Goal: Task Accomplishment & Management: Complete application form

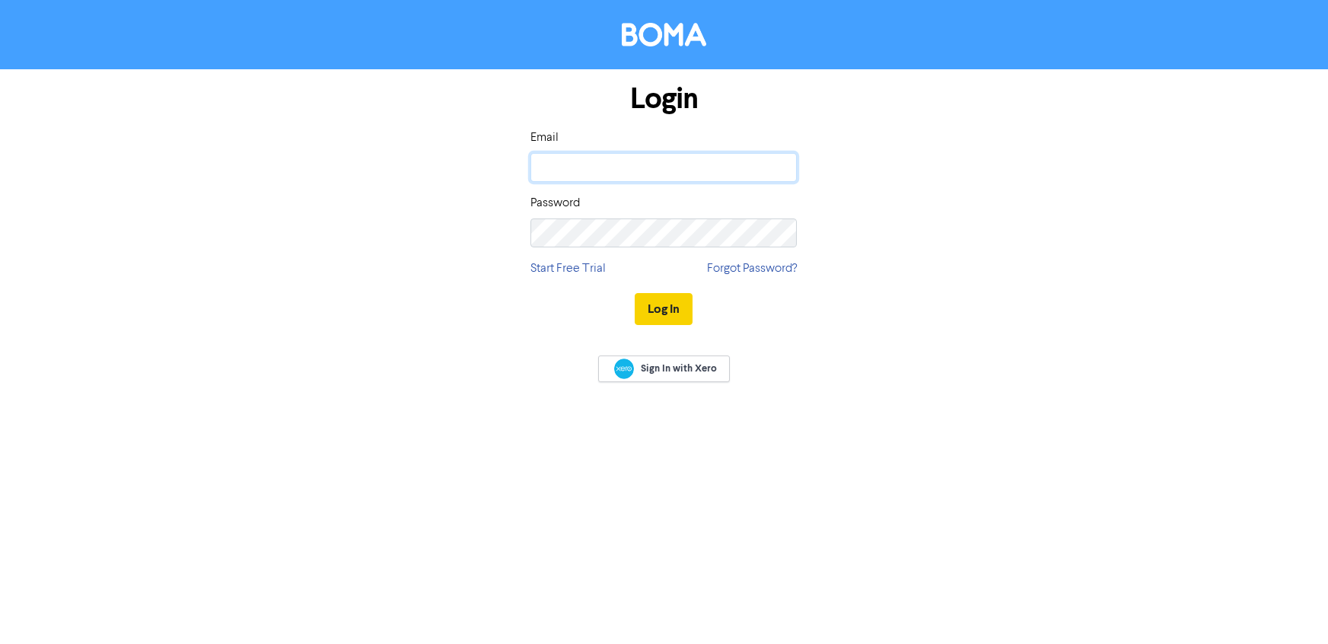
type input "[EMAIL_ADDRESS][DOMAIN_NAME]"
click at [682, 311] on button "Log In" at bounding box center [664, 309] width 58 height 32
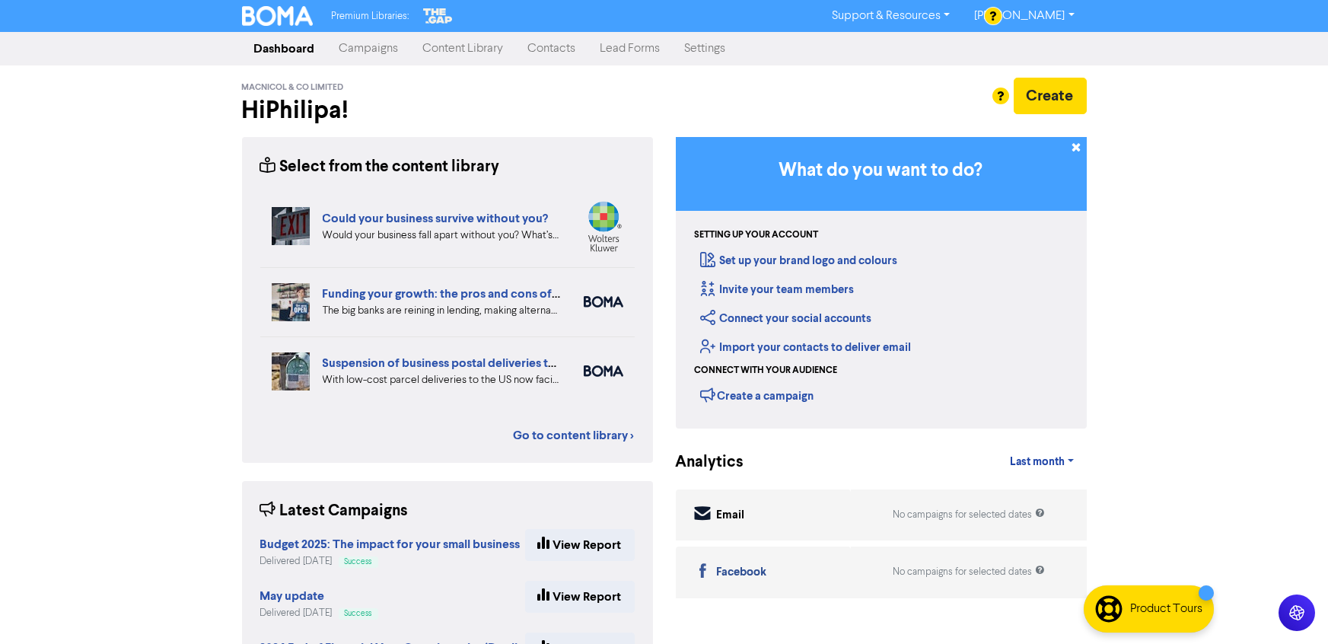
click at [545, 48] on link "Contacts" at bounding box center [552, 48] width 72 height 30
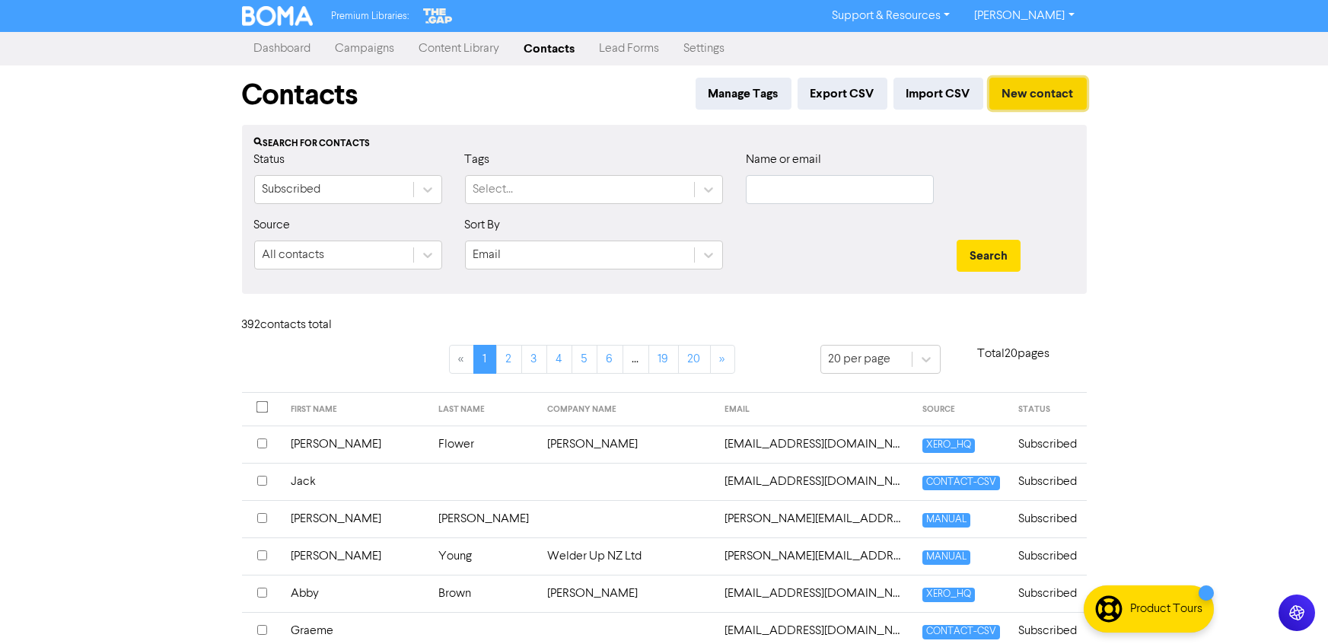
click at [1063, 102] on button "New contact" at bounding box center [1038, 94] width 97 height 32
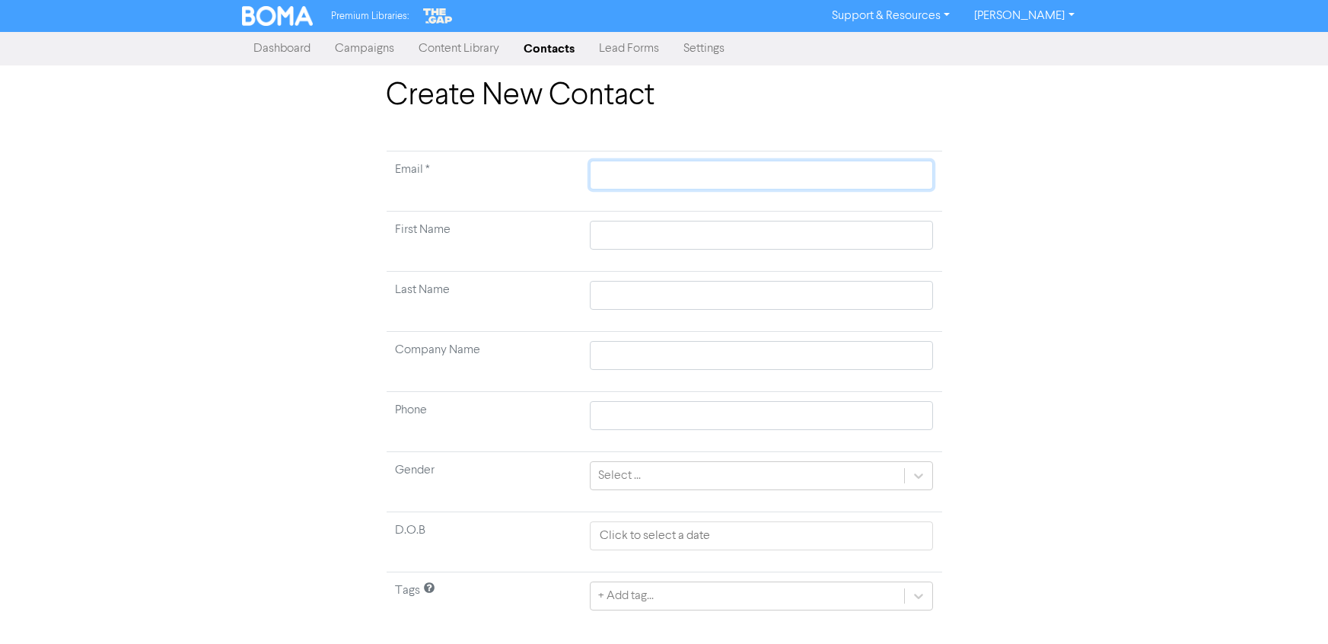
click at [631, 175] on input "text" at bounding box center [761, 175] width 343 height 29
type input "e"
type input "er"
type input "ery"
type input "eryn"
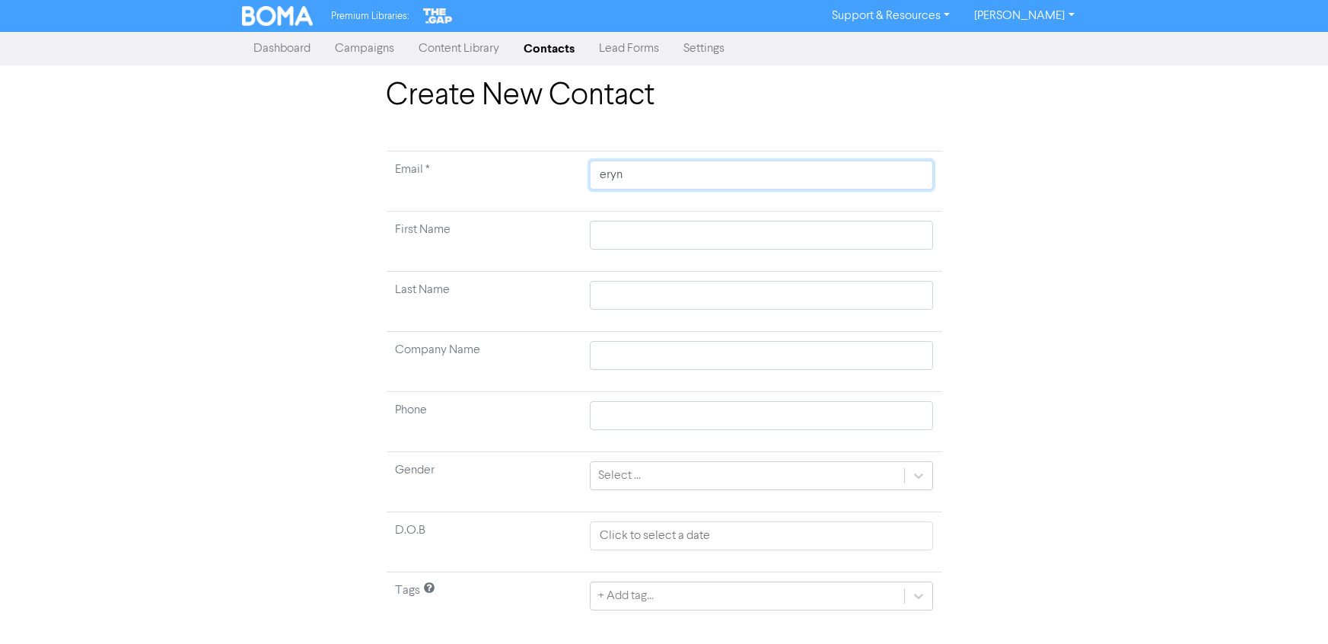
type input "erynm"
type input "erynmc"
type input "erynmcn"
type input "erynmcna"
type input "erynmcnau"
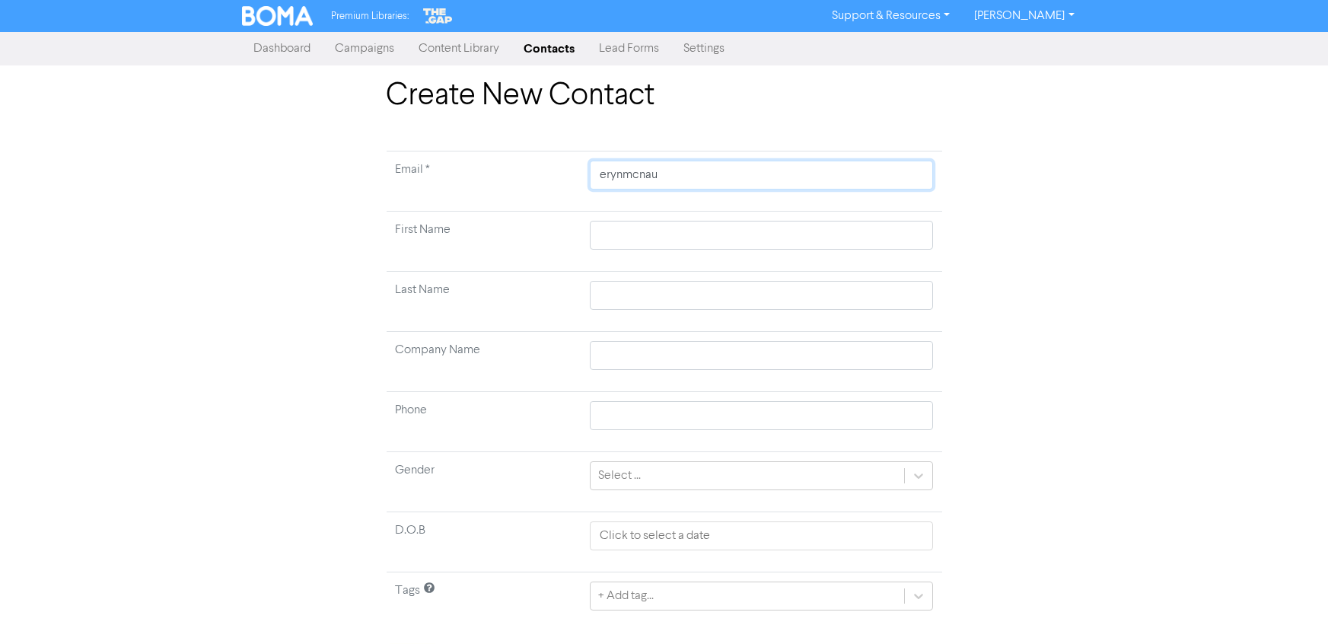
type input "erynmcnaug"
type input "erynmcnaugh"
type input "erynmcnaught"
type input "erynmcnaught@"
type input "erynmcnaught@g"
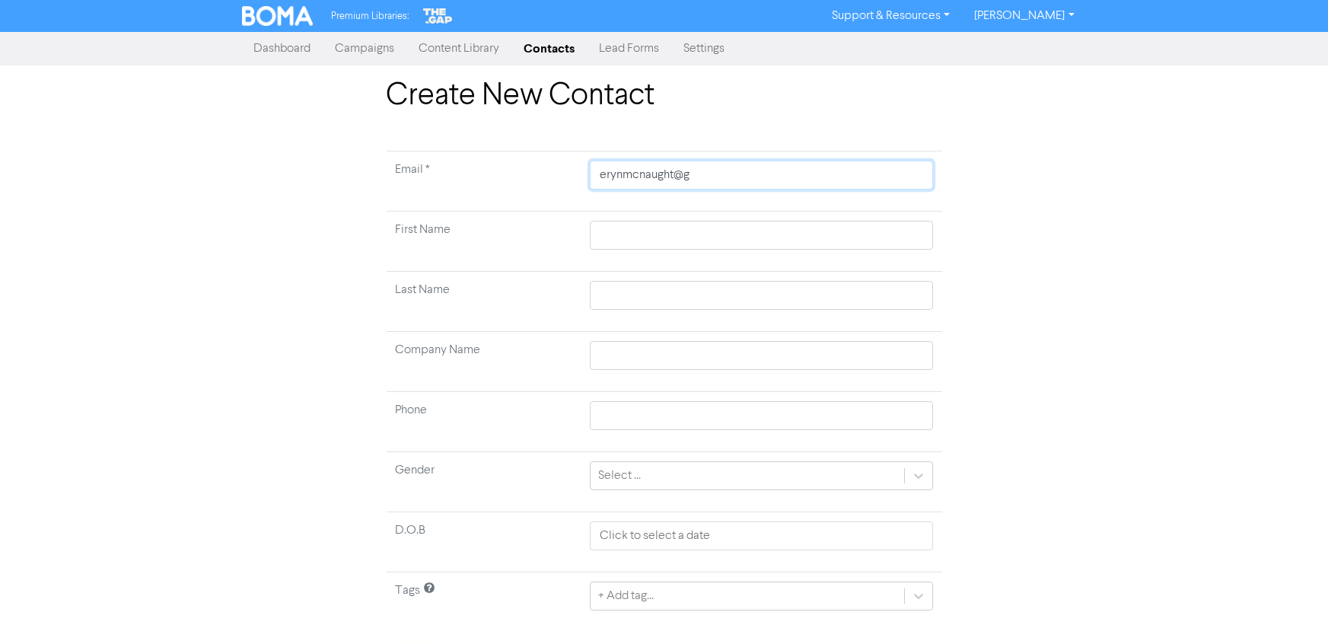
type input "erynmcnaught@gm"
type input "erynmcnaught@gma"
type input "erynmcnaught@gmai"
type input "[EMAIL_ADDRESS]"
type input "[EMAIL_ADDRESS]."
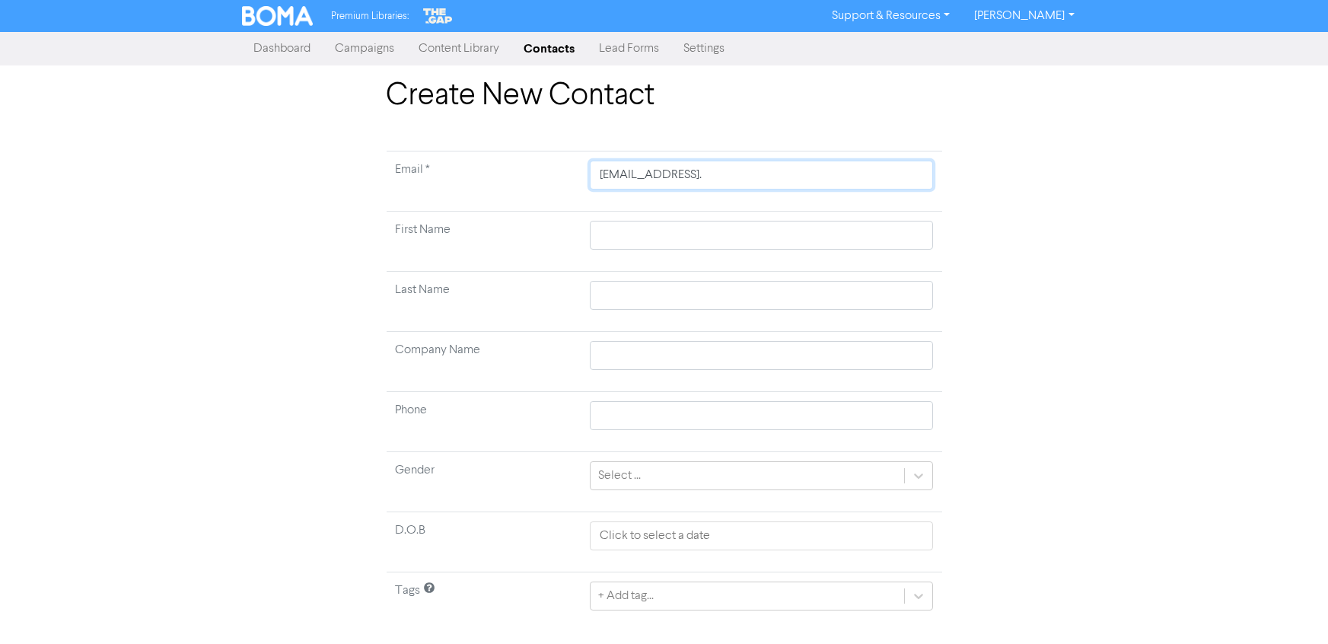
type input "erynmcnaught@gmail.c"
type input "[EMAIL_ADDRESS][DOMAIN_NAME]"
type input "E"
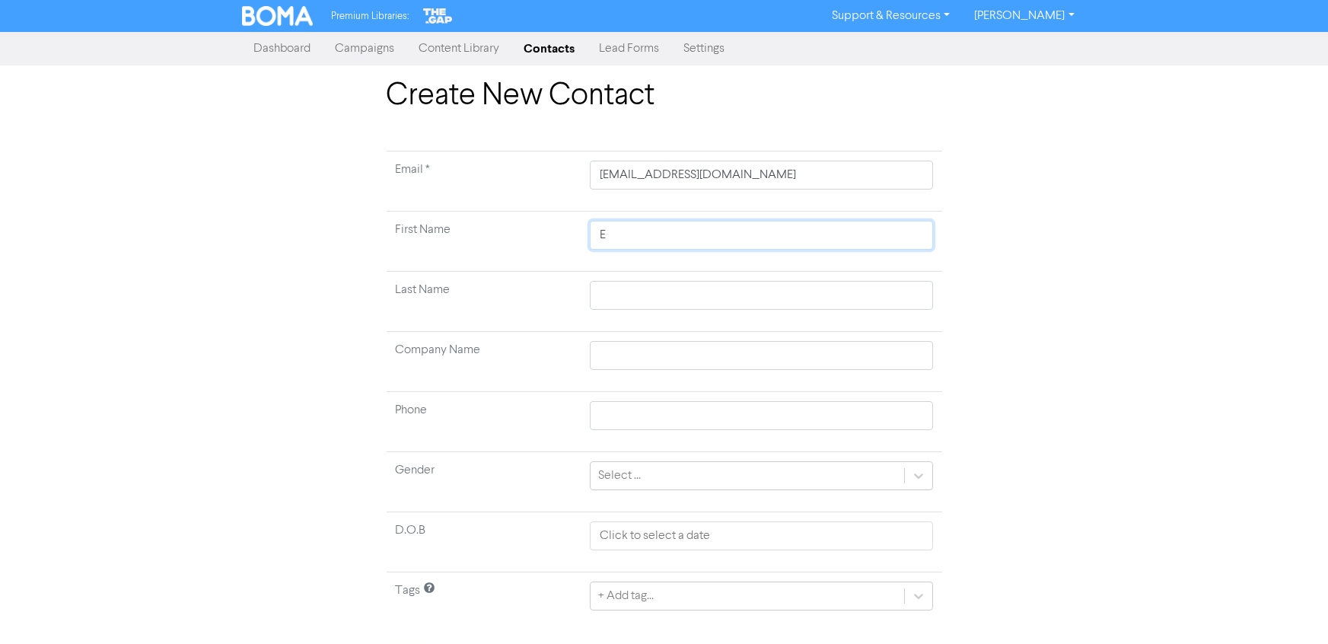
type input "Er"
type input "Ery"
type input "Eryn"
type input "M"
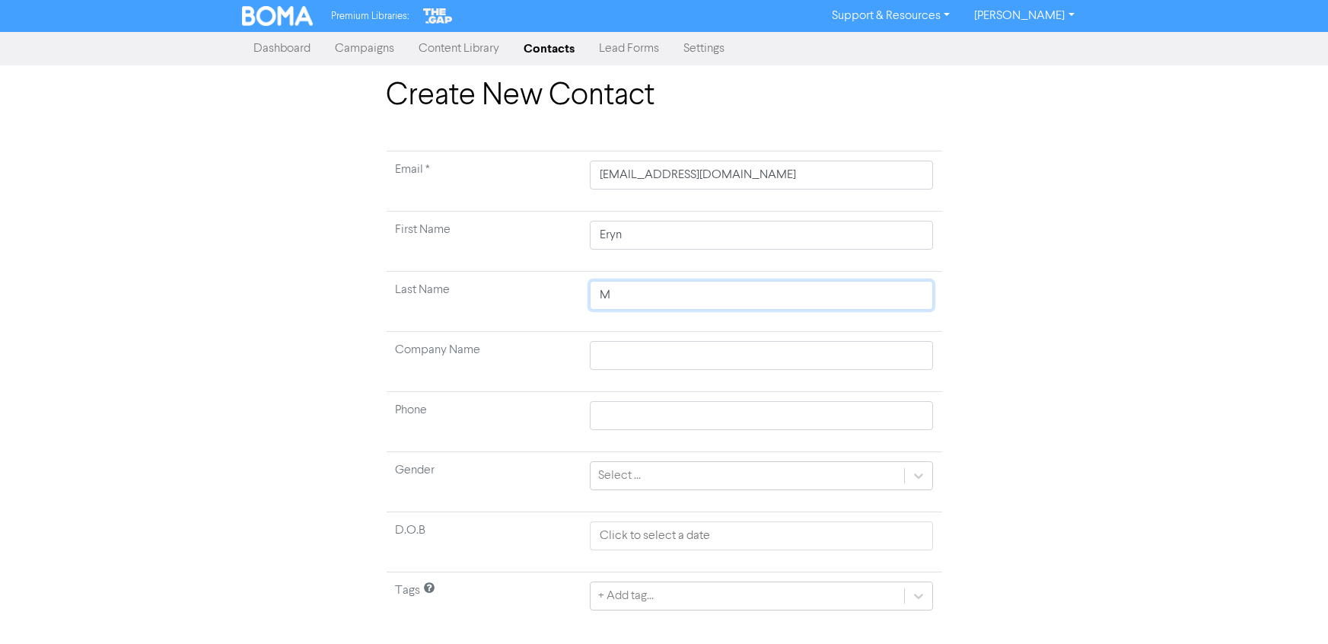
type input "Mc"
type input "M"
type input "H"
type input "J"
type input "[PERSON_NAME]"
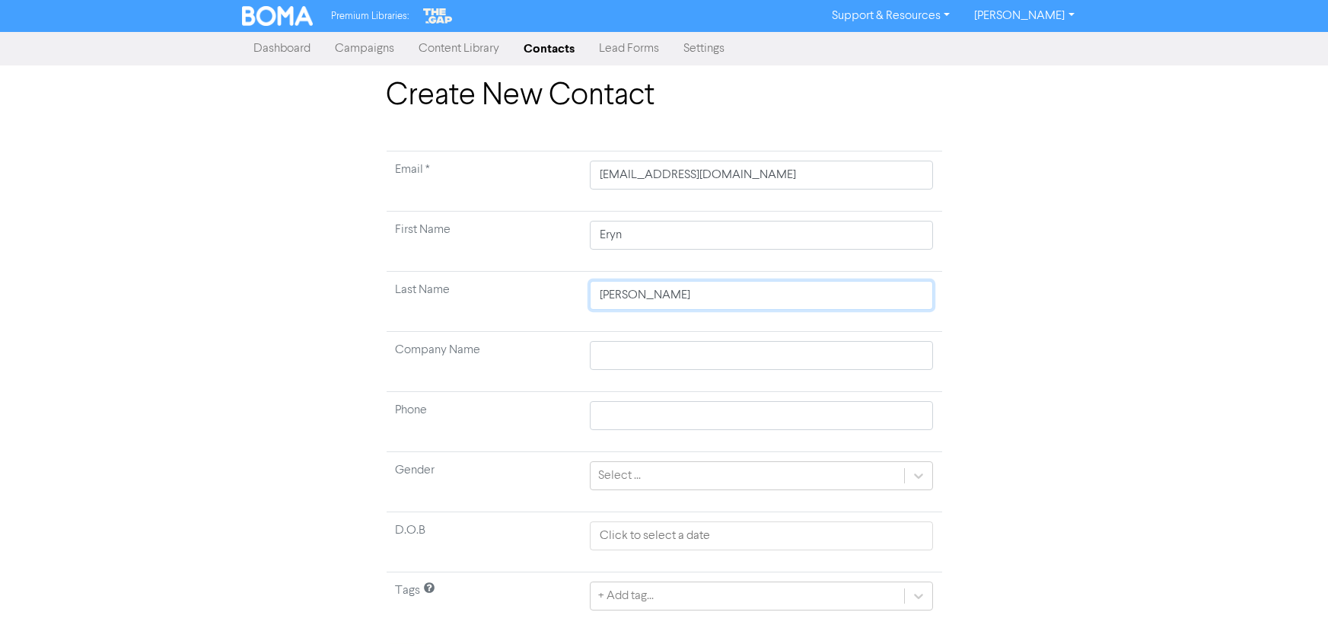
type input "Jar"
type input "Jarv"
type input "[PERSON_NAME]"
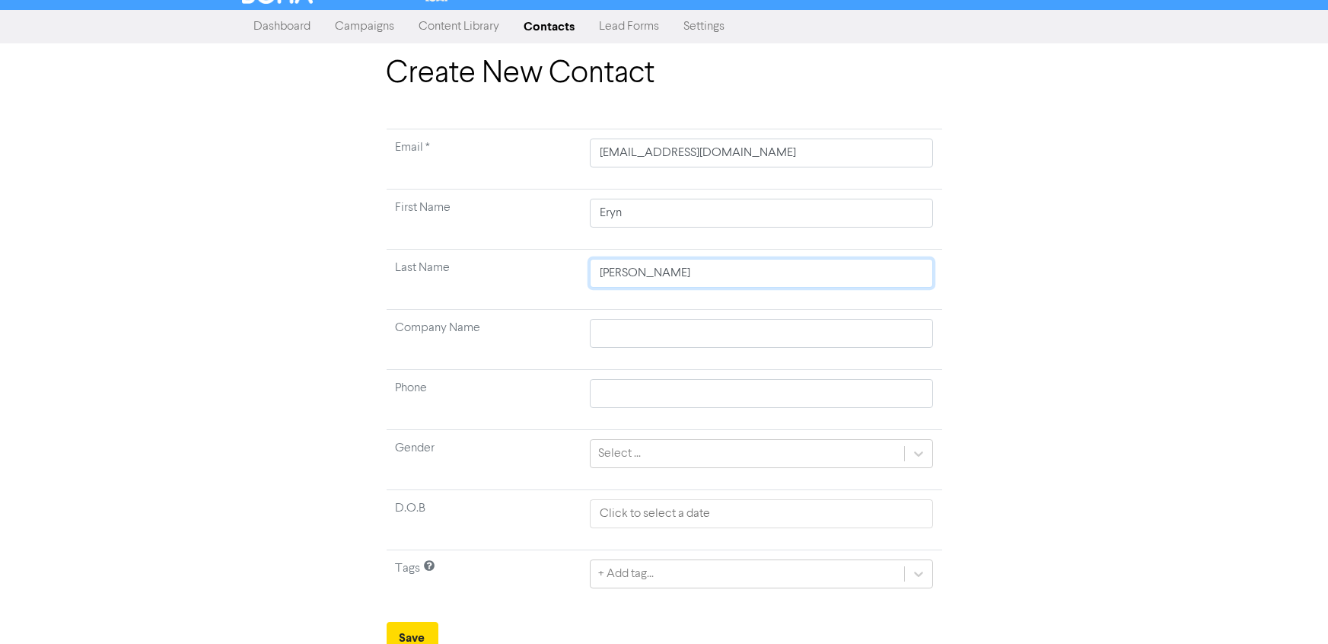
scroll to position [30, 0]
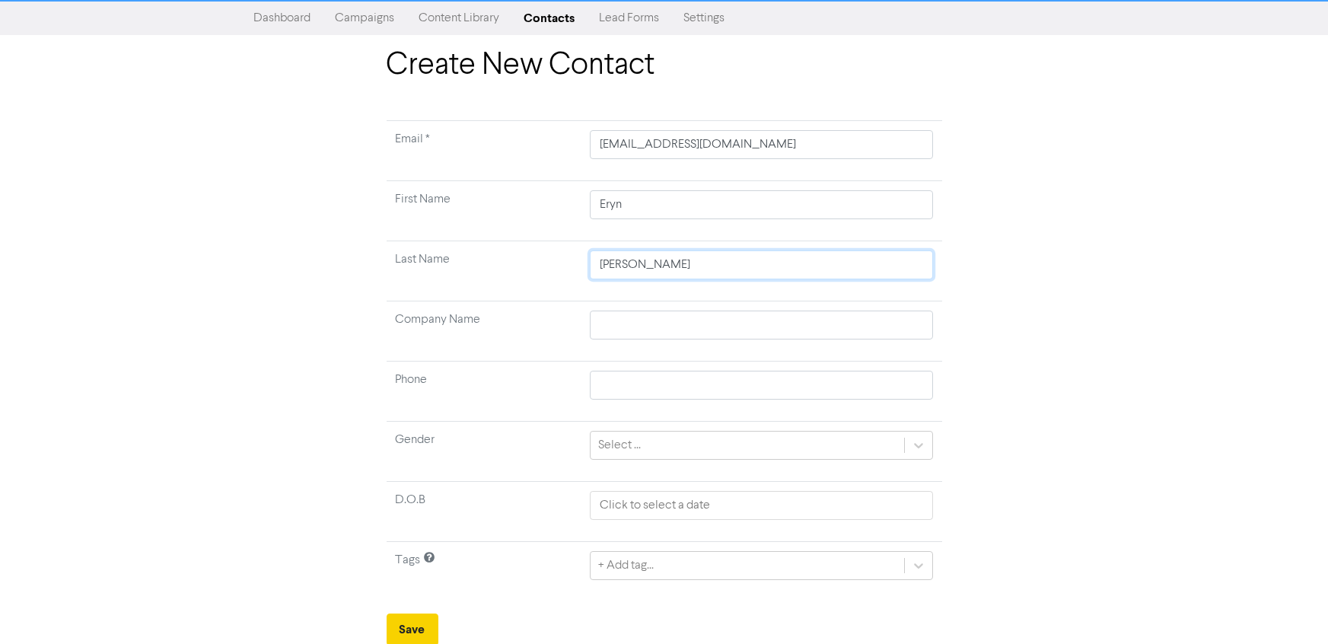
type input "[PERSON_NAME]"
click at [417, 617] on button "Save" at bounding box center [413, 630] width 52 height 32
